Goal: Task Accomplishment & Management: Complete application form

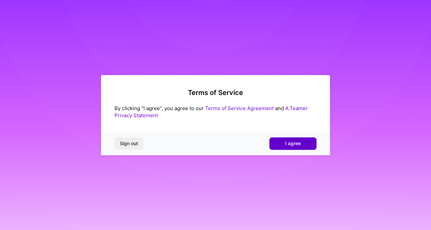
click at [290, 142] on span "I agree" at bounding box center [293, 143] width 16 height 7
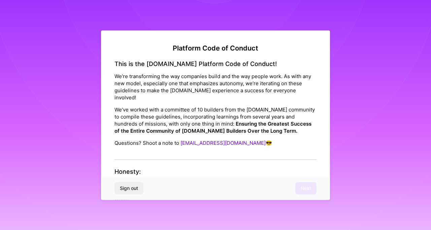
click at [290, 142] on div "This is the [DOMAIN_NAME] Platform Code of Conduct! We’re transforming the way …" at bounding box center [216, 110] width 202 height 100
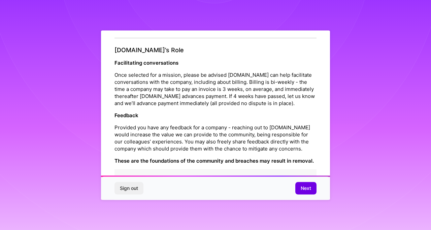
scroll to position [758, 0]
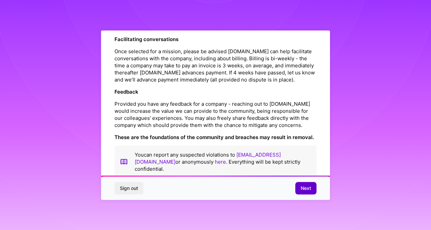
click at [308, 189] on span "Next" at bounding box center [306, 188] width 10 height 7
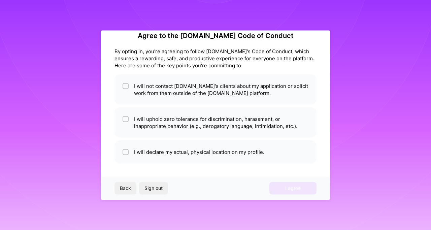
scroll to position [12, 0]
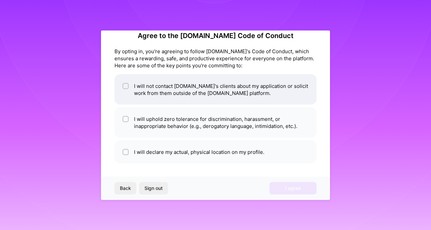
click at [124, 85] on input "checkbox" at bounding box center [126, 86] width 5 height 5
checkbox input "true"
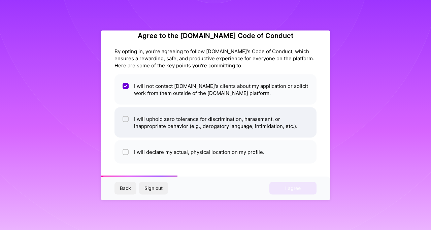
click at [127, 118] on input "checkbox" at bounding box center [126, 119] width 5 height 5
checkbox input "true"
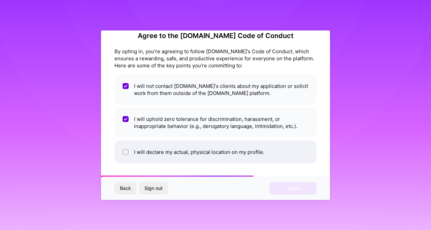
click at [127, 151] on input "checkbox" at bounding box center [126, 152] width 5 height 5
checkbox input "true"
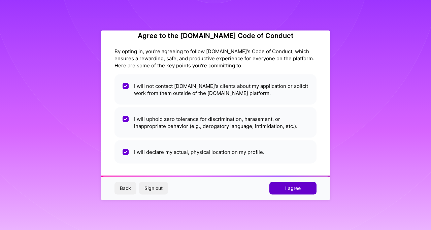
click at [294, 187] on span "I agree" at bounding box center [293, 188] width 16 height 7
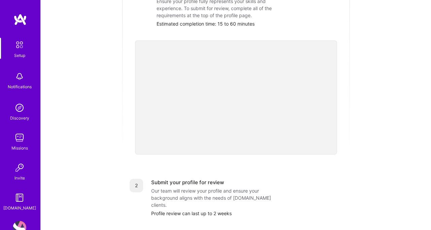
scroll to position [132, 0]
click at [109, 146] on div "Getting started as an [DOMAIN_NAME] Builder Complete the steps below to request…" at bounding box center [236, 131] width 374 height 516
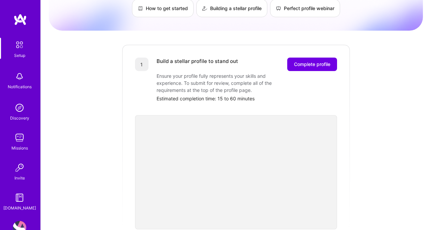
scroll to position [48, 0]
